Goal: Book appointment/travel/reservation

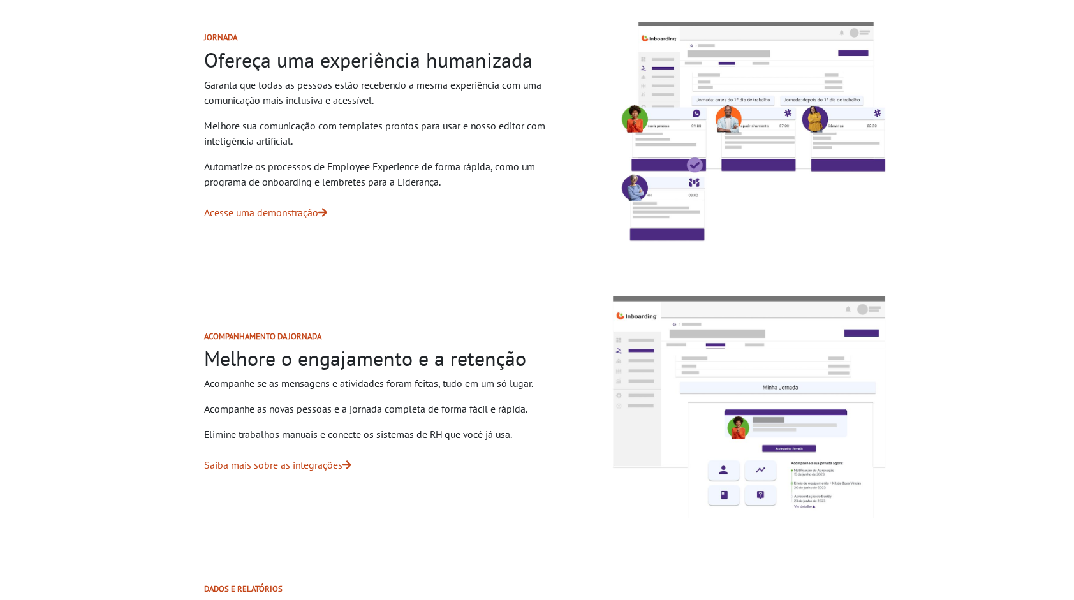
scroll to position [765, 0]
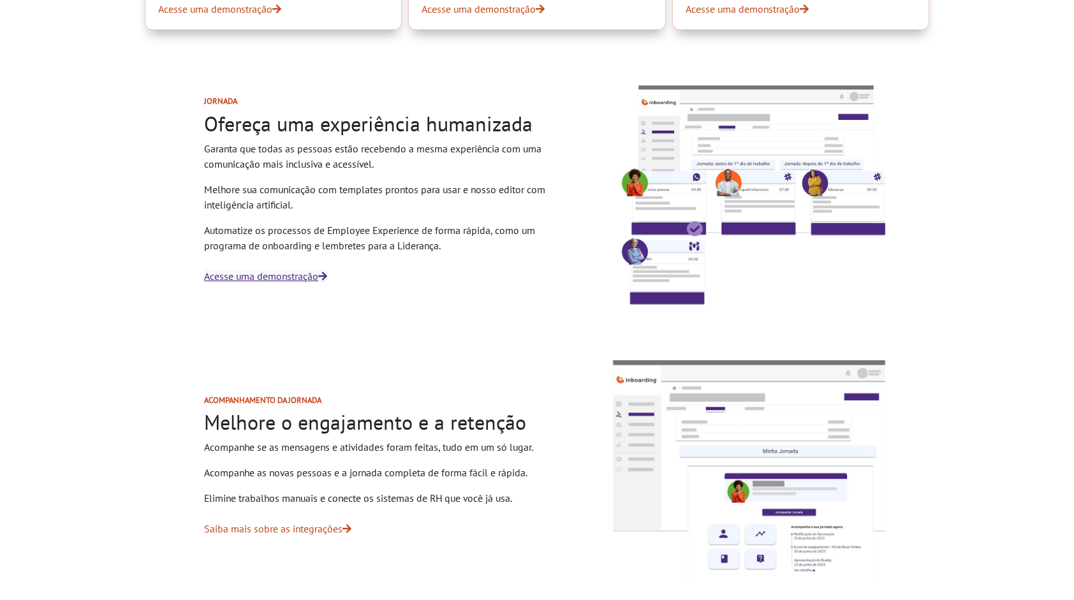
click at [302, 276] on link "Acesse uma demonstração" at bounding box center [265, 276] width 123 height 13
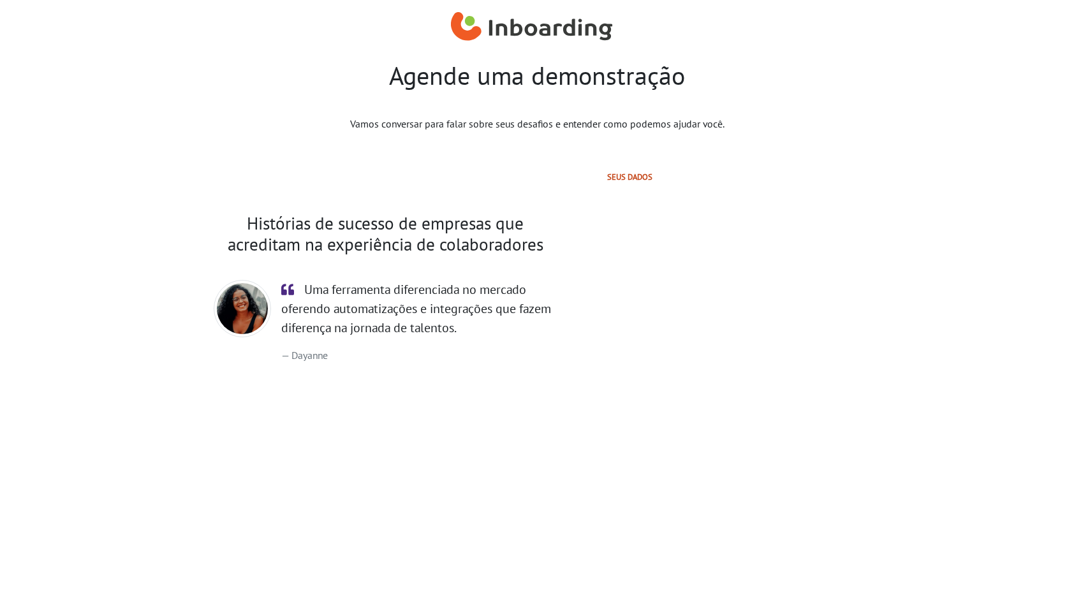
select select "PT"
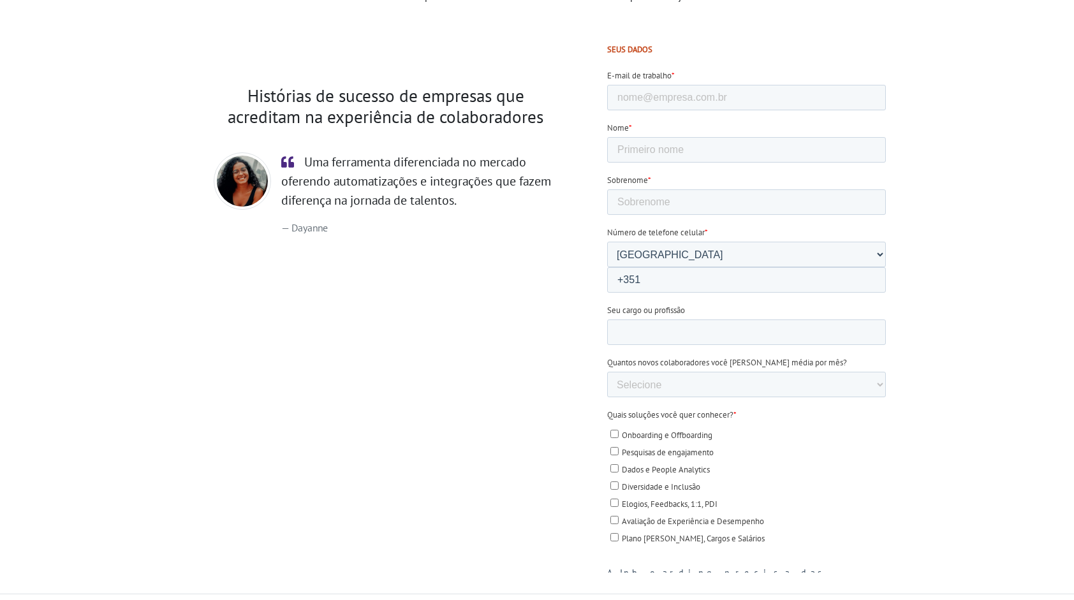
scroll to position [168, 0]
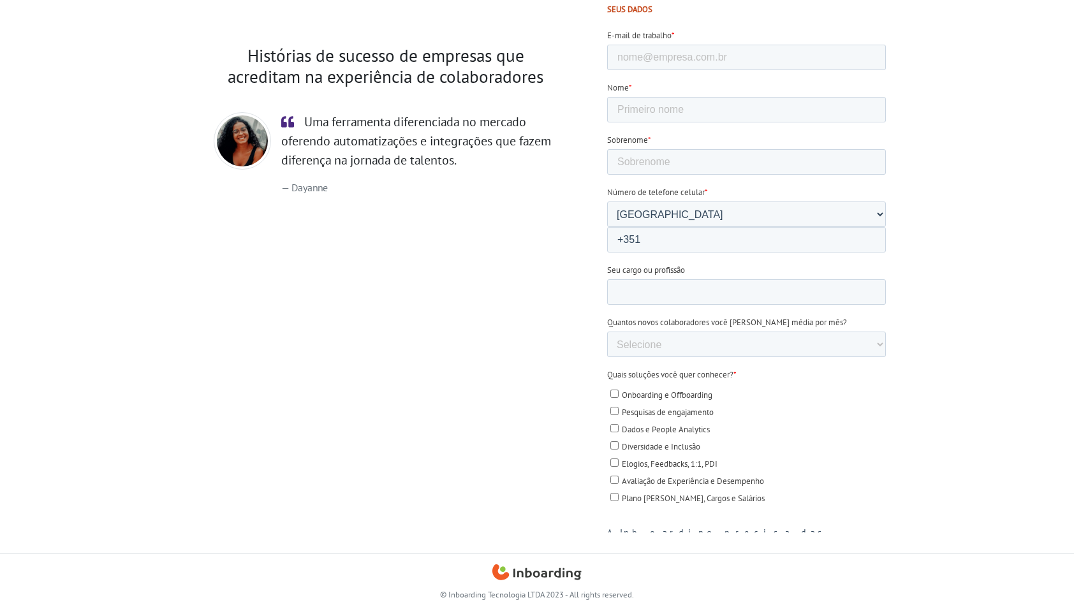
click at [616, 390] on input "Onboarding e Offboarding" at bounding box center [614, 394] width 8 height 8
checkbox input "true"
click at [614, 407] on input "Pesquisas de engajamento" at bounding box center [614, 411] width 8 height 8
checkbox input "true"
click at [615, 424] on input "Dados e People Analytics" at bounding box center [614, 428] width 8 height 8
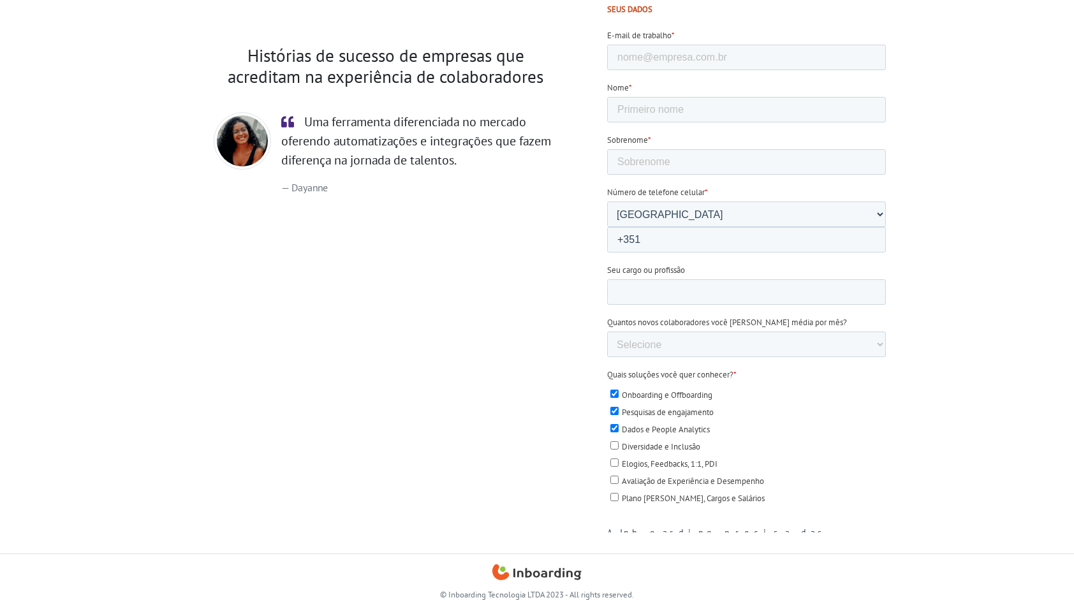
checkbox input "true"
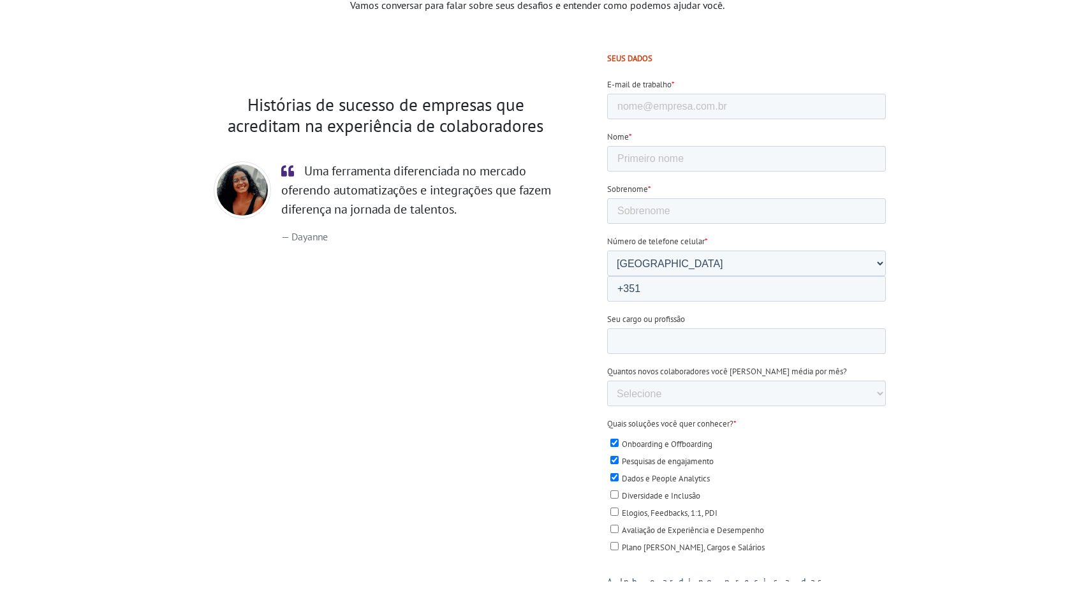
scroll to position [0, 0]
